Goal: Check status: Check status

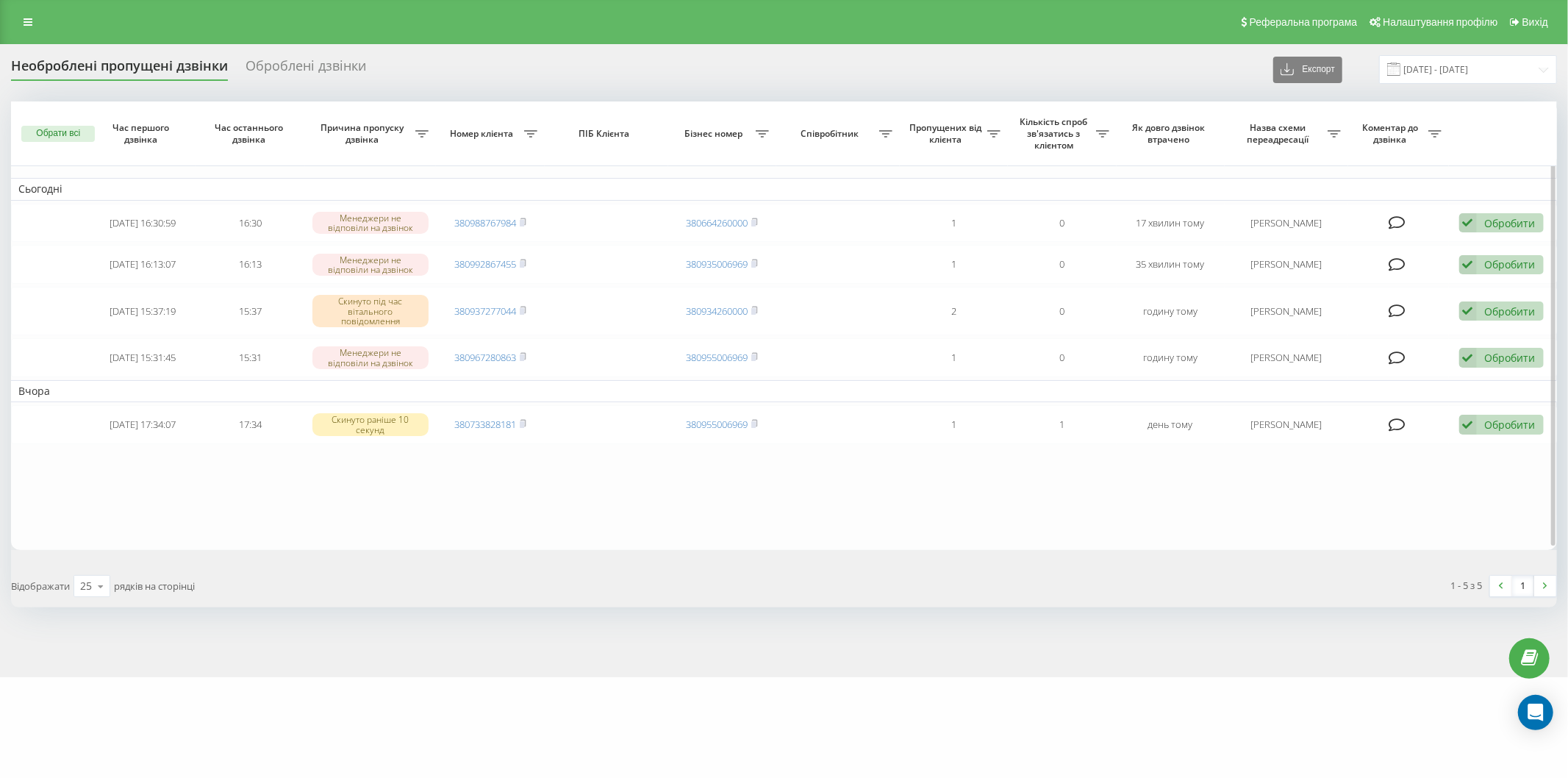
click at [277, 487] on table "Сьогодні [DATE] 16:30:59 16:30 Менеджери не відповіли на дзвінок 380988767984 3…" at bounding box center [784, 325] width 1546 height 447
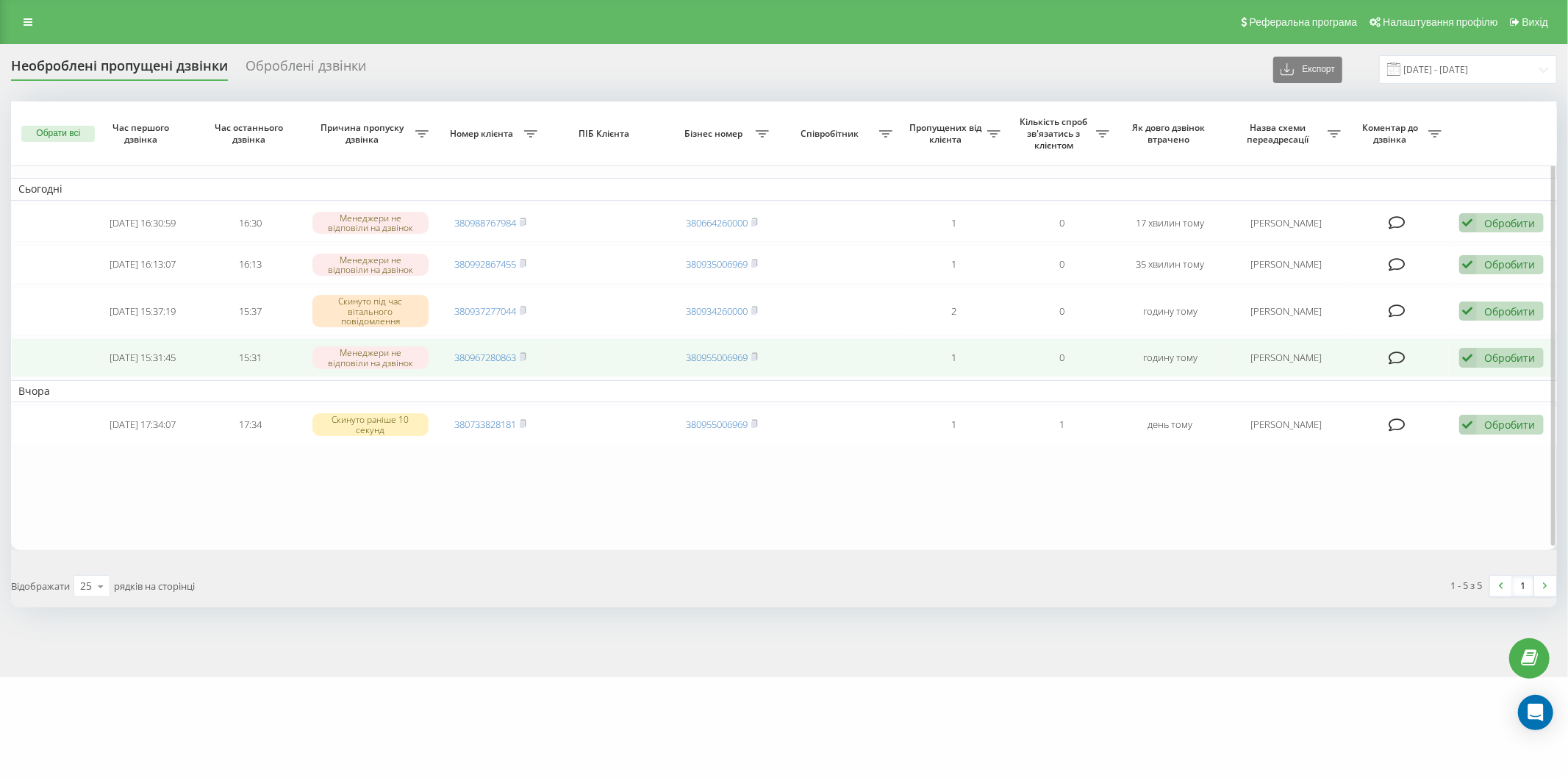
click at [92, 344] on td "[DATE] 15:31:45" at bounding box center [142, 357] width 108 height 39
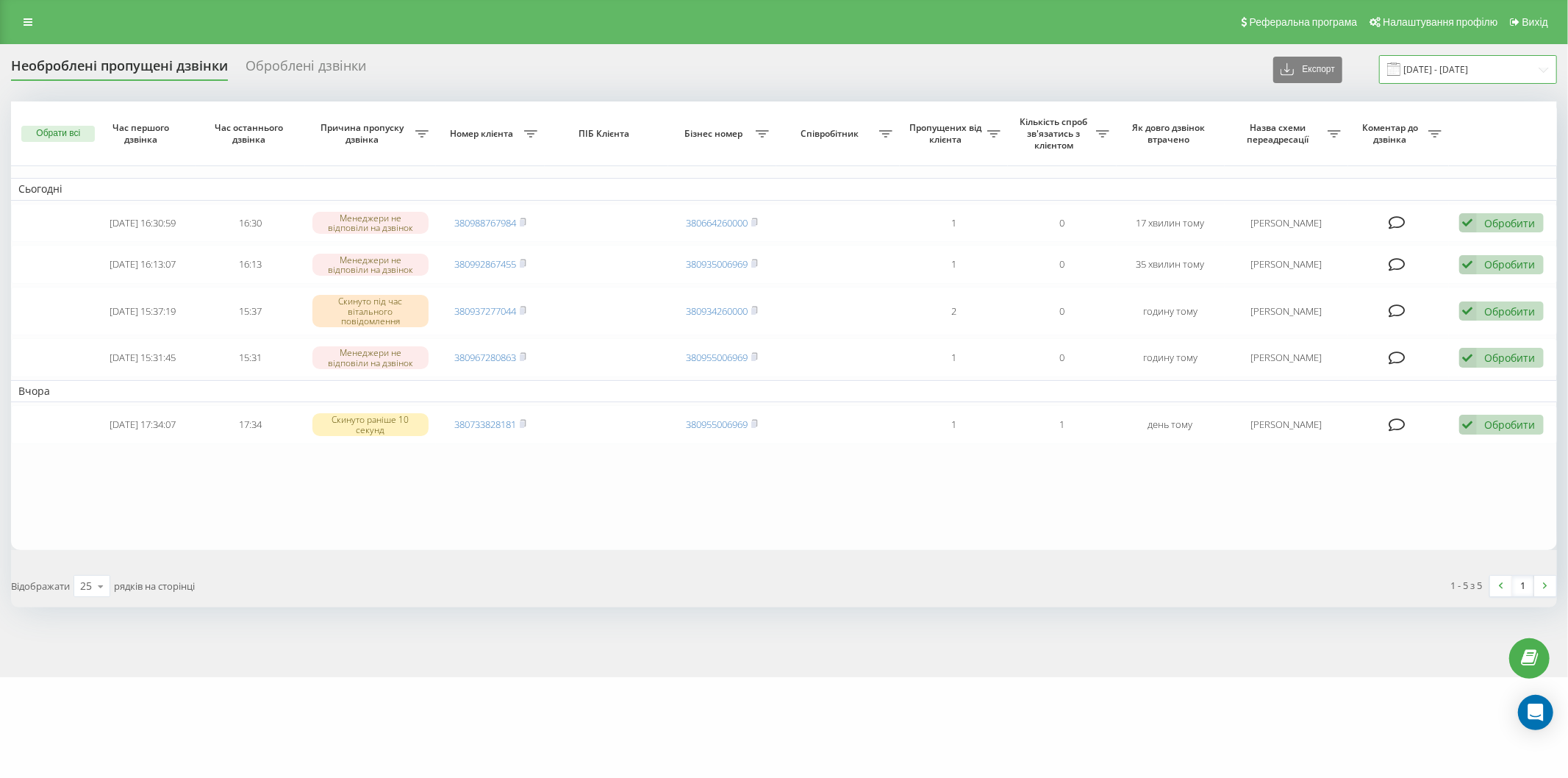
click at [1436, 67] on input "[DATE] - [DATE]" at bounding box center [1468, 69] width 178 height 28
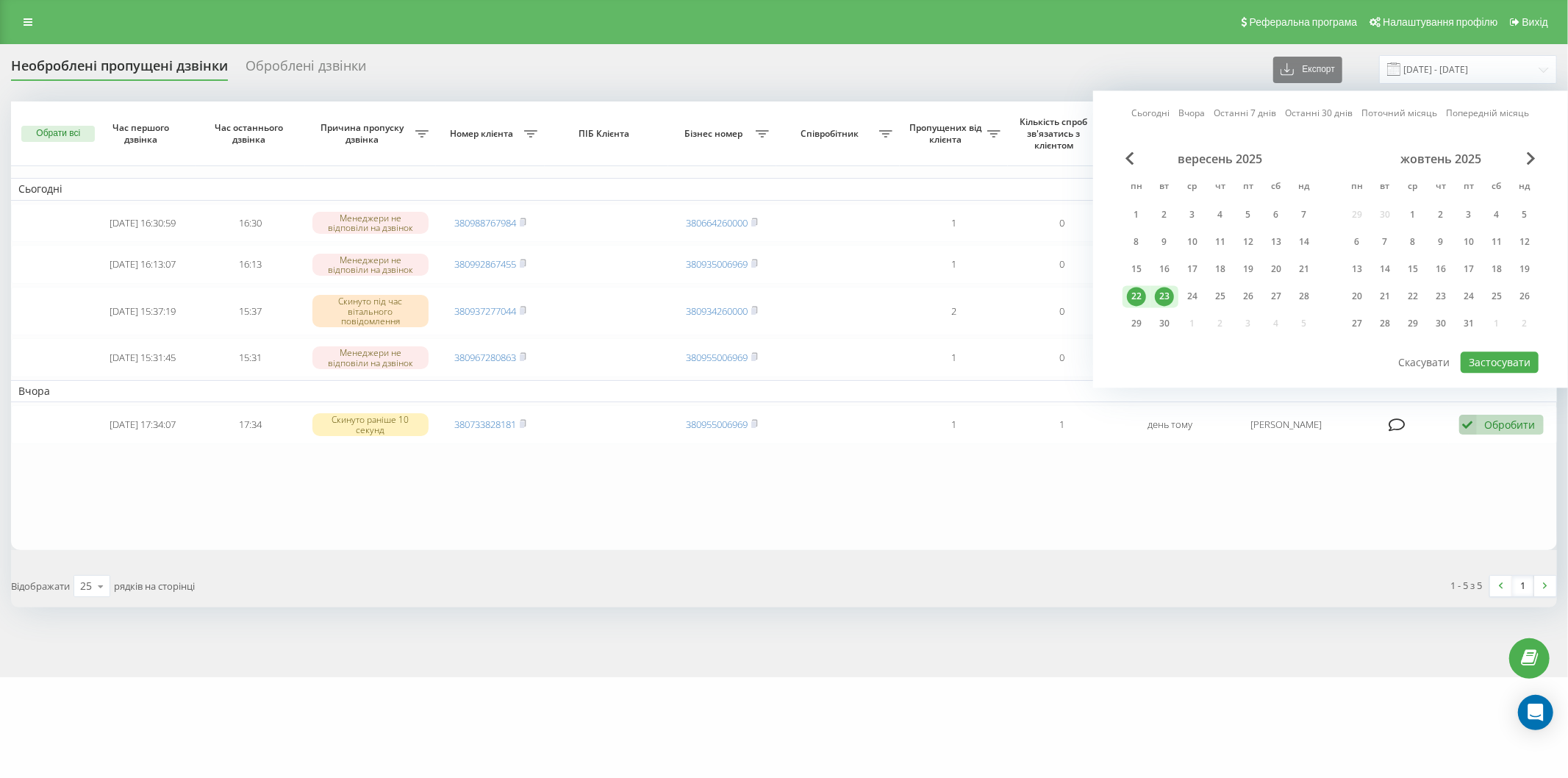
click at [1164, 295] on div "23" at bounding box center [1164, 296] width 19 height 19
click at [1519, 360] on button "Застосувати" at bounding box center [1500, 362] width 78 height 22
type input "[DATE] - [DATE]"
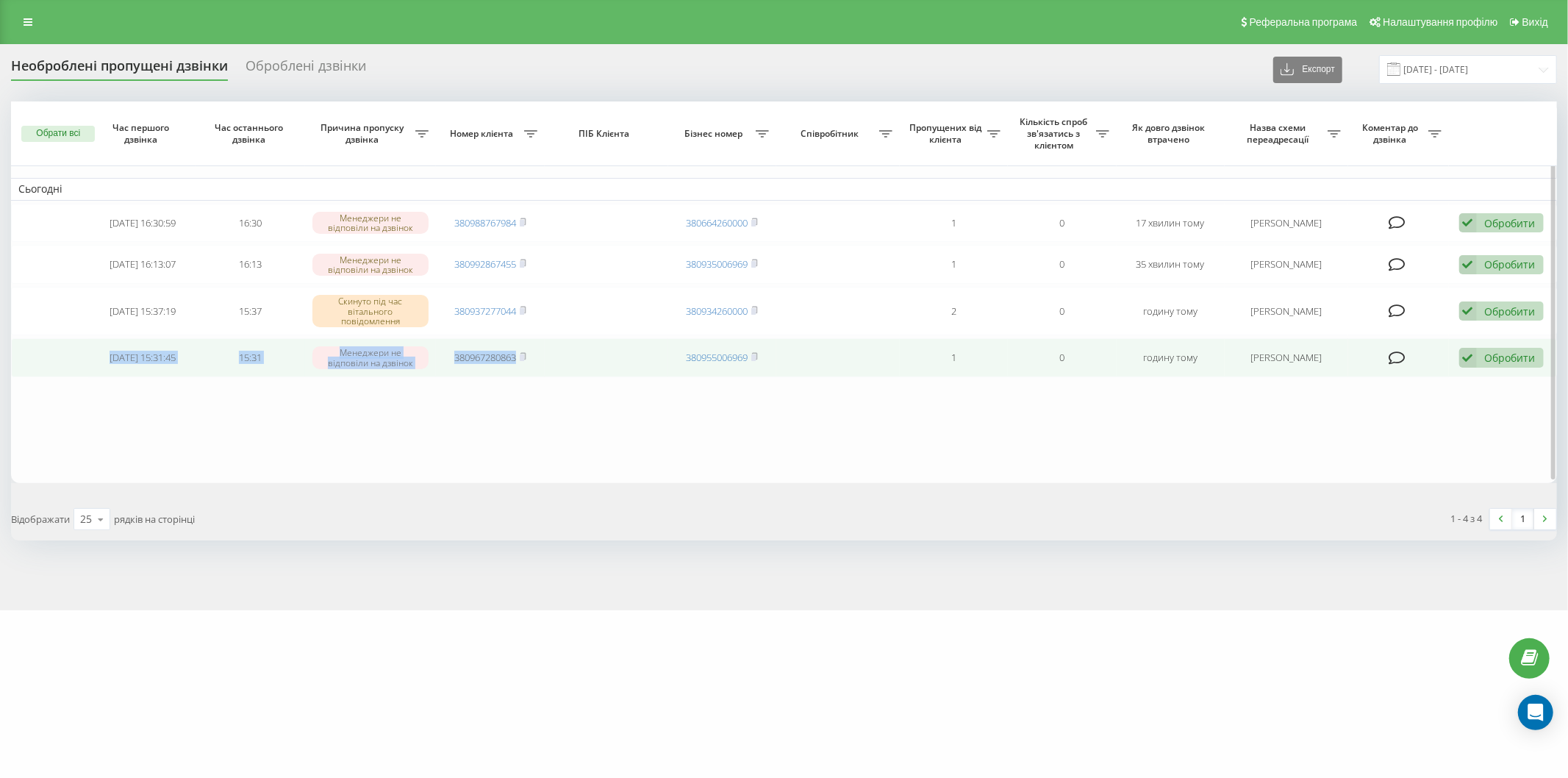
drag, startPoint x: 138, startPoint y: 350, endPoint x: 548, endPoint y: 353, distance: 410.0
click at [548, 353] on tr "[DATE] 15:31:45 15:31 Менеджери не відповіли на дзвінок 380967280863 3809550069…" at bounding box center [784, 357] width 1546 height 39
copy tr "[DATE] 15:31:45 15:31 Менеджери не відповіли на дзвінок 380967280863"
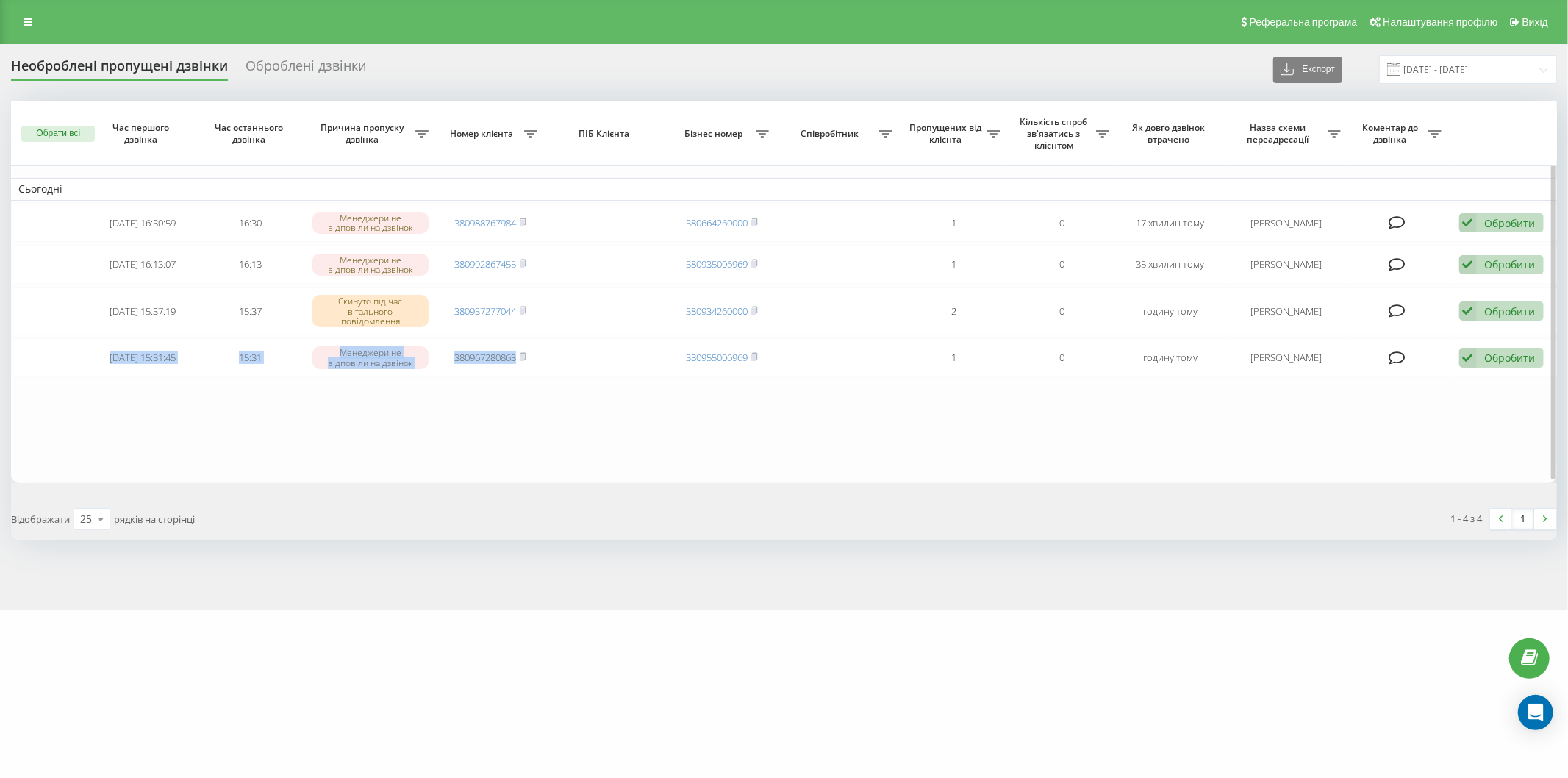
click at [303, 448] on table "Сьогодні [DATE] 16:30:59 16:30 Менеджери не відповіли на дзвінок 380988767984 3…" at bounding box center [784, 292] width 1546 height 382
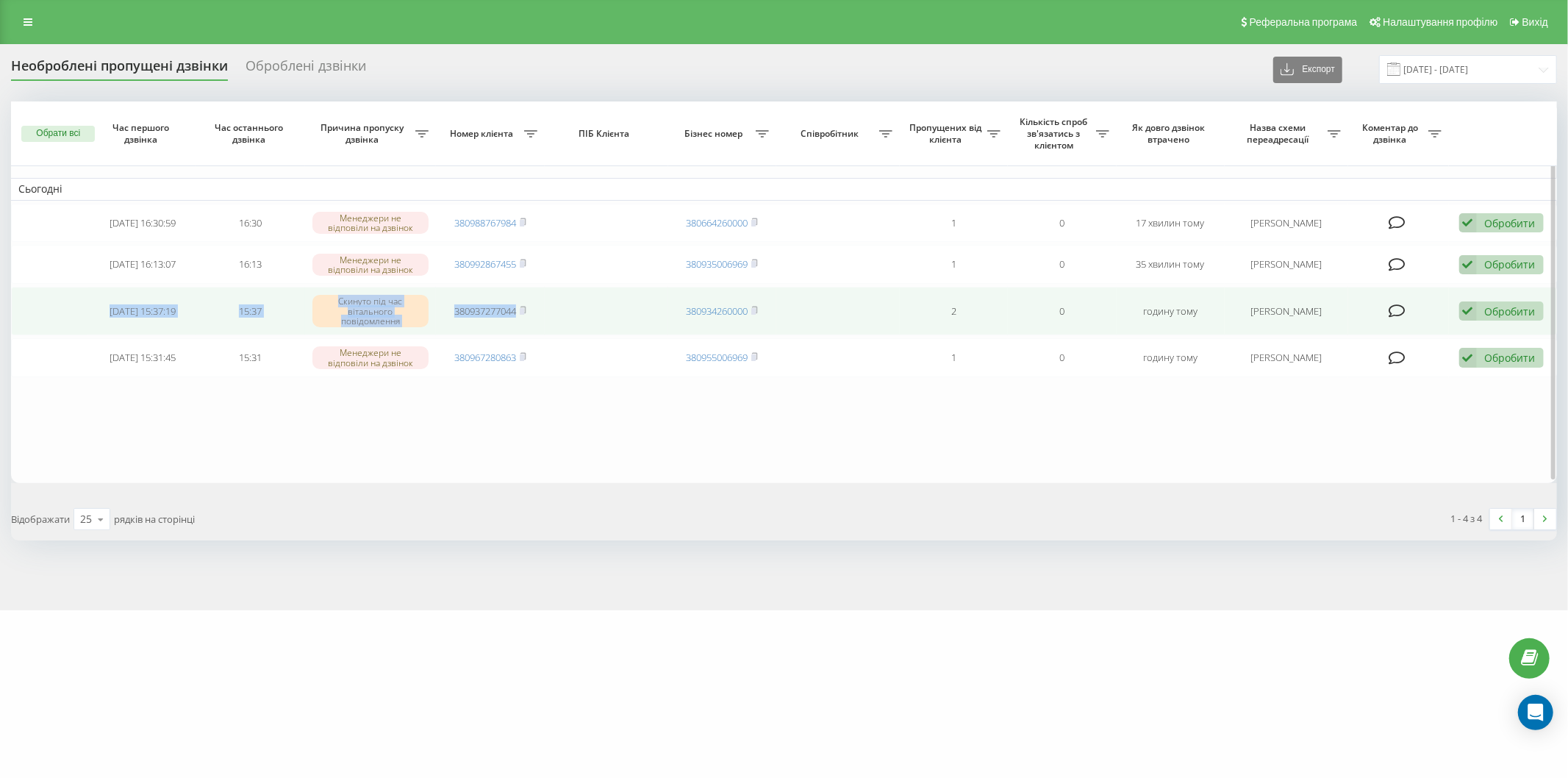
drag, startPoint x: 93, startPoint y: 309, endPoint x: 582, endPoint y: 313, distance: 489.0
click at [582, 313] on tr "[DATE] 15:37:19 15:37 Скинуто під час вітального повідомлення 380937277044 3809…" at bounding box center [784, 311] width 1546 height 48
copy tr "[DATE] 15:37:19 15:37 Скинуто під час вітального повідомлення 380937277044"
drag, startPoint x: 311, startPoint y: 441, endPoint x: 185, endPoint y: 331, distance: 167.3
click at [311, 441] on table "Сьогодні [DATE] 16:30:59 16:30 Менеджери не відповіли на дзвінок 380988767984 3…" at bounding box center [784, 292] width 1546 height 382
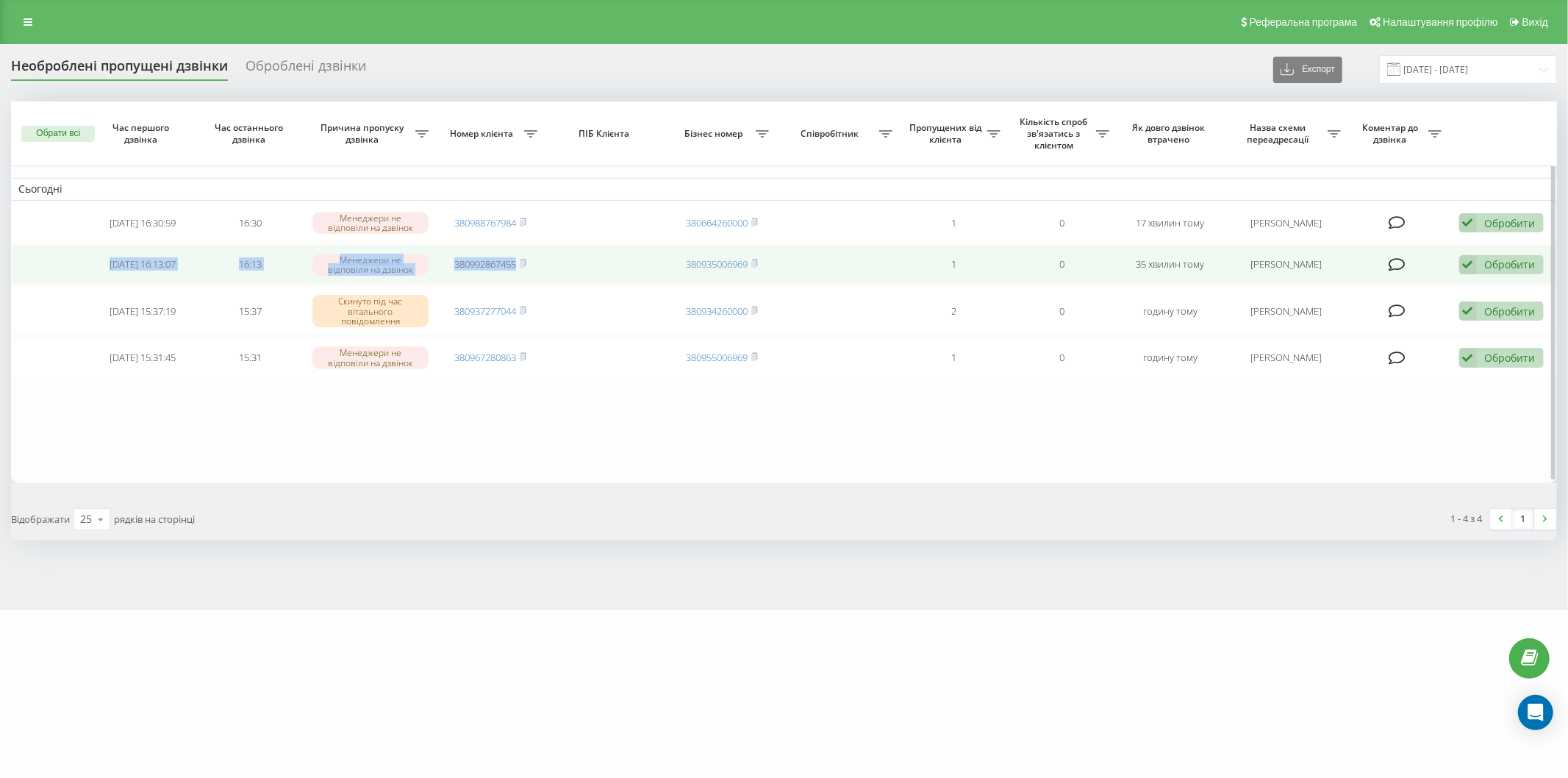
drag, startPoint x: 97, startPoint y: 259, endPoint x: 577, endPoint y: 266, distance: 480.1
click at [577, 266] on tr "[DATE] 16:13:07 16:13 [PERSON_NAME] не відповіли на дзвінок 380992867455 380935…" at bounding box center [784, 264] width 1546 height 39
copy tr "[DATE] 16:13:07 16:13 Менеджери не відповіли на дзвінок 380992867455"
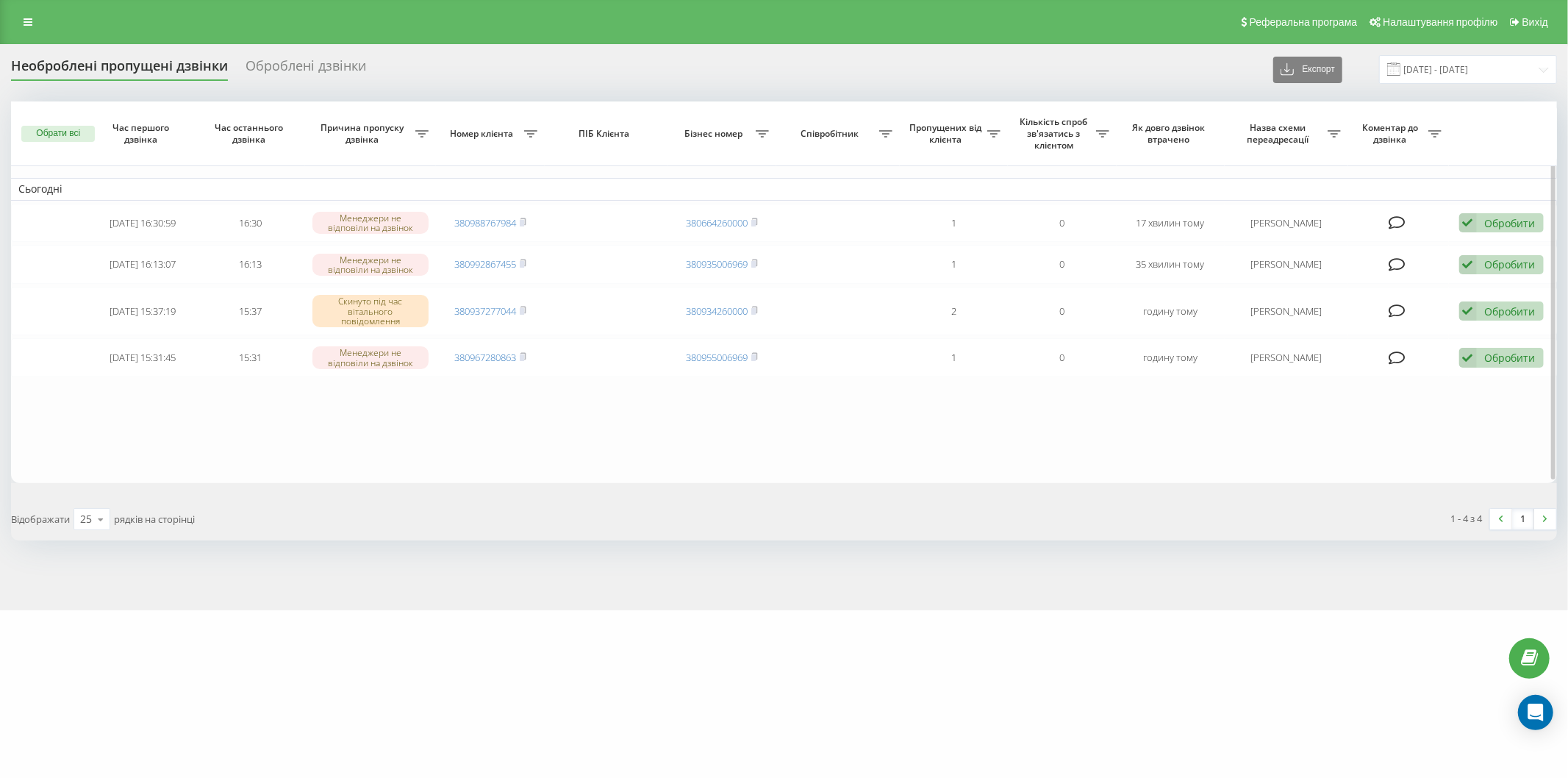
click at [213, 407] on table "Сьогодні [DATE] 16:30:59 16:30 Менеджери не відповіли на дзвінок 380988767984 3…" at bounding box center [784, 292] width 1546 height 382
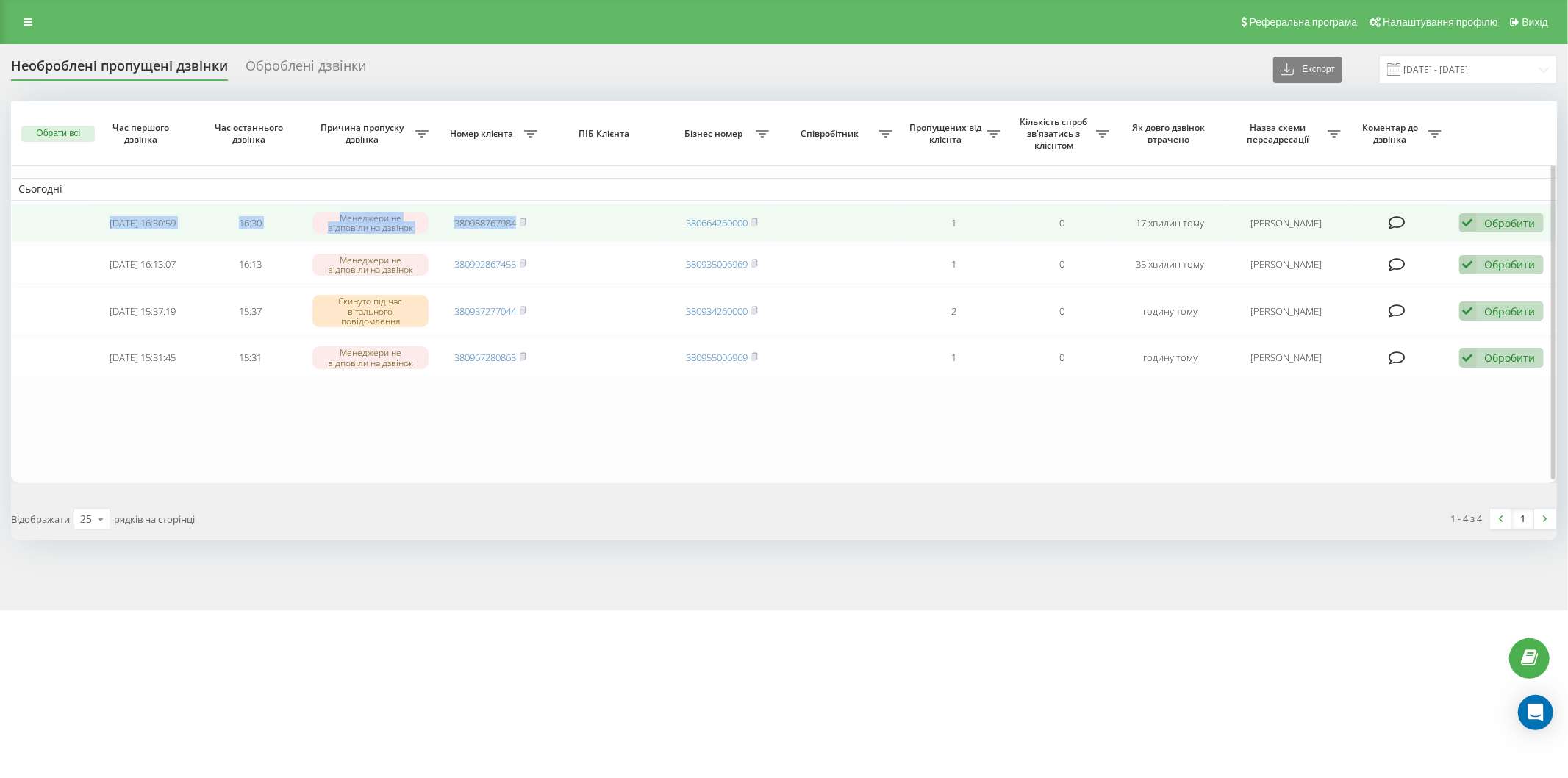
drag, startPoint x: 94, startPoint y: 219, endPoint x: 612, endPoint y: 228, distance: 518.1
click at [612, 228] on tr "[DATE] 16:30:59 16:30 Менеджери не відповіли на дзвінок 380988767984 3806642600…" at bounding box center [784, 222] width 1546 height 39
copy tr "[DATE] 16:30:59 16:30 Менеджери не відповіли на дзвінок 380988767984"
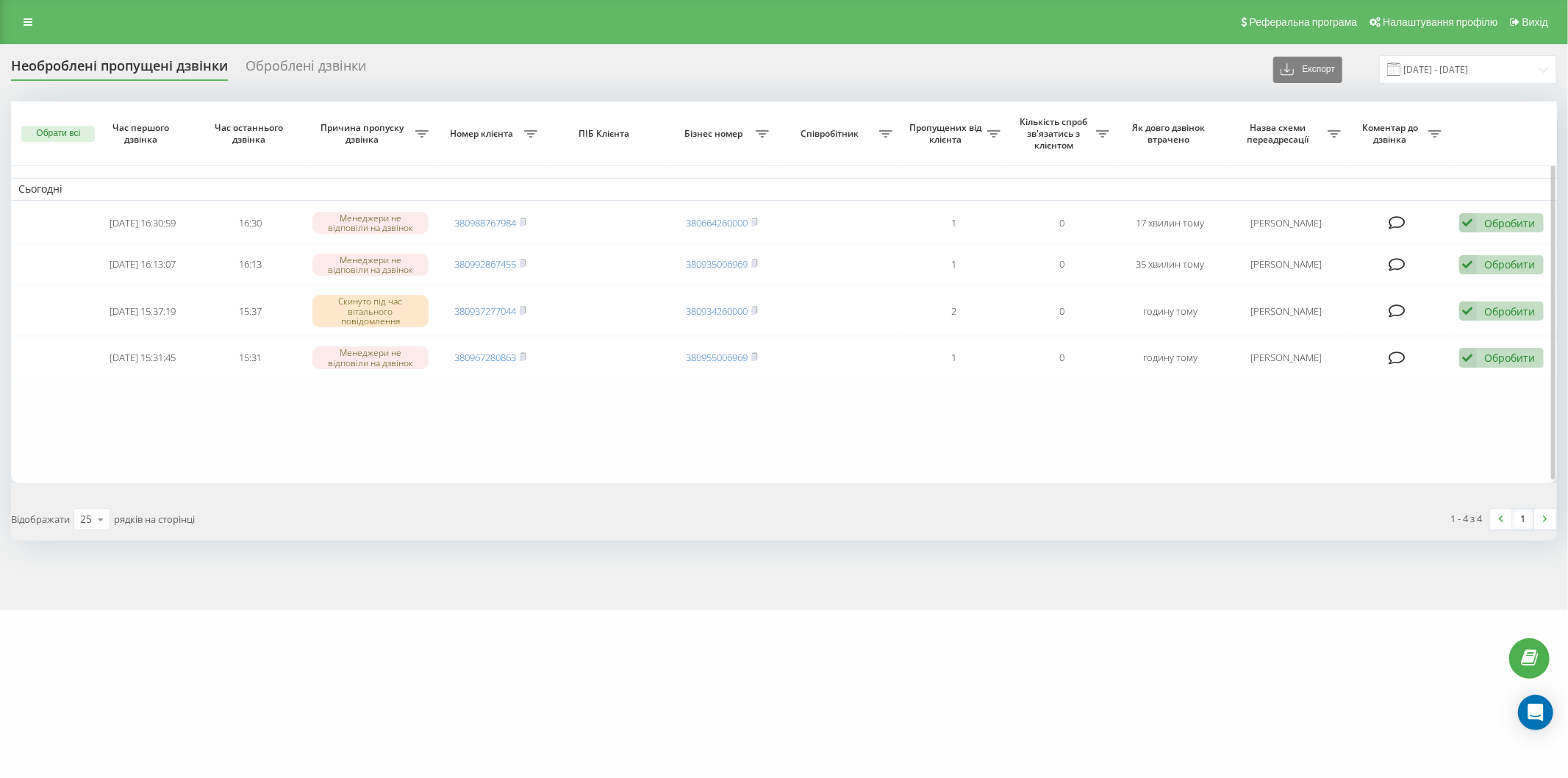
click at [273, 411] on table "Сьогодні [DATE] 16:30:59 16:30 Менеджери не відповіли на дзвінок 380988767984 3…" at bounding box center [784, 292] width 1546 height 382
